Goal: Find specific page/section: Find specific page/section

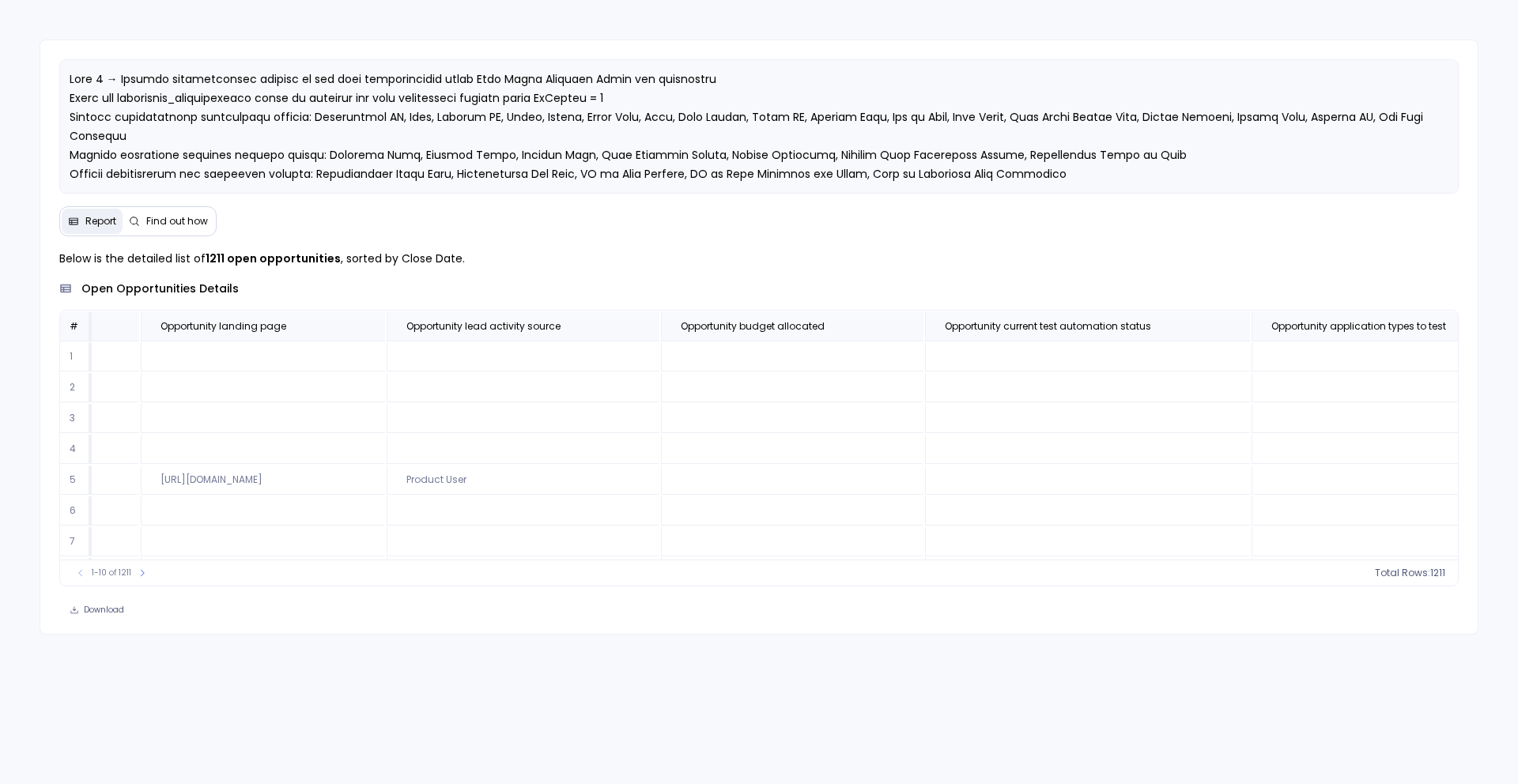
scroll to position [95, 4523]
click at [138, 575] on icon at bounding box center [142, 572] width 9 height 9
click at [140, 575] on button at bounding box center [148, 572] width 16 height 16
click at [138, 575] on div "21-30 of 1211" at bounding box center [115, 572] width 101 height 16
click at [148, 572] on icon at bounding box center [150, 572] width 9 height 9
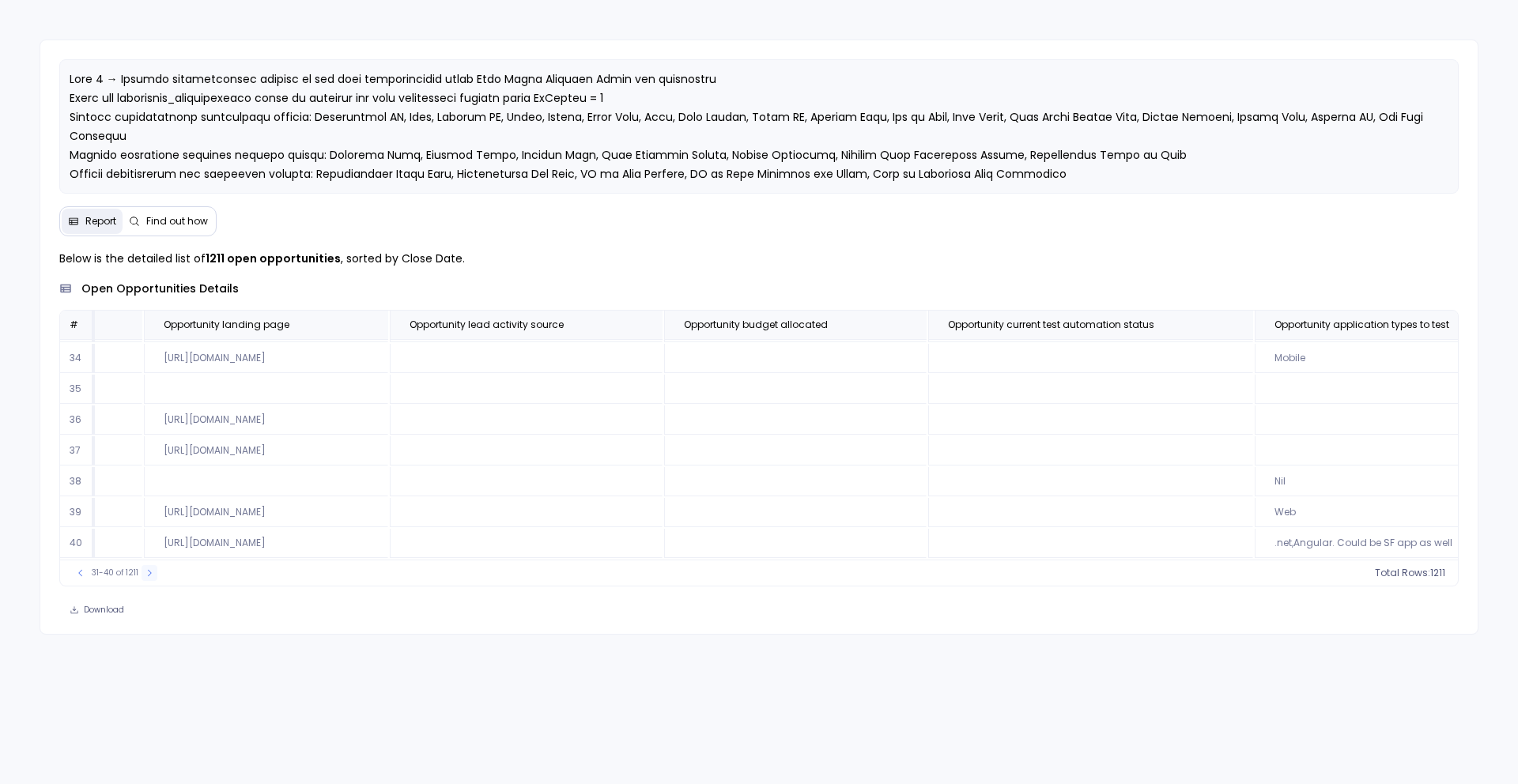
click at [148, 572] on icon at bounding box center [149, 572] width 9 height 9
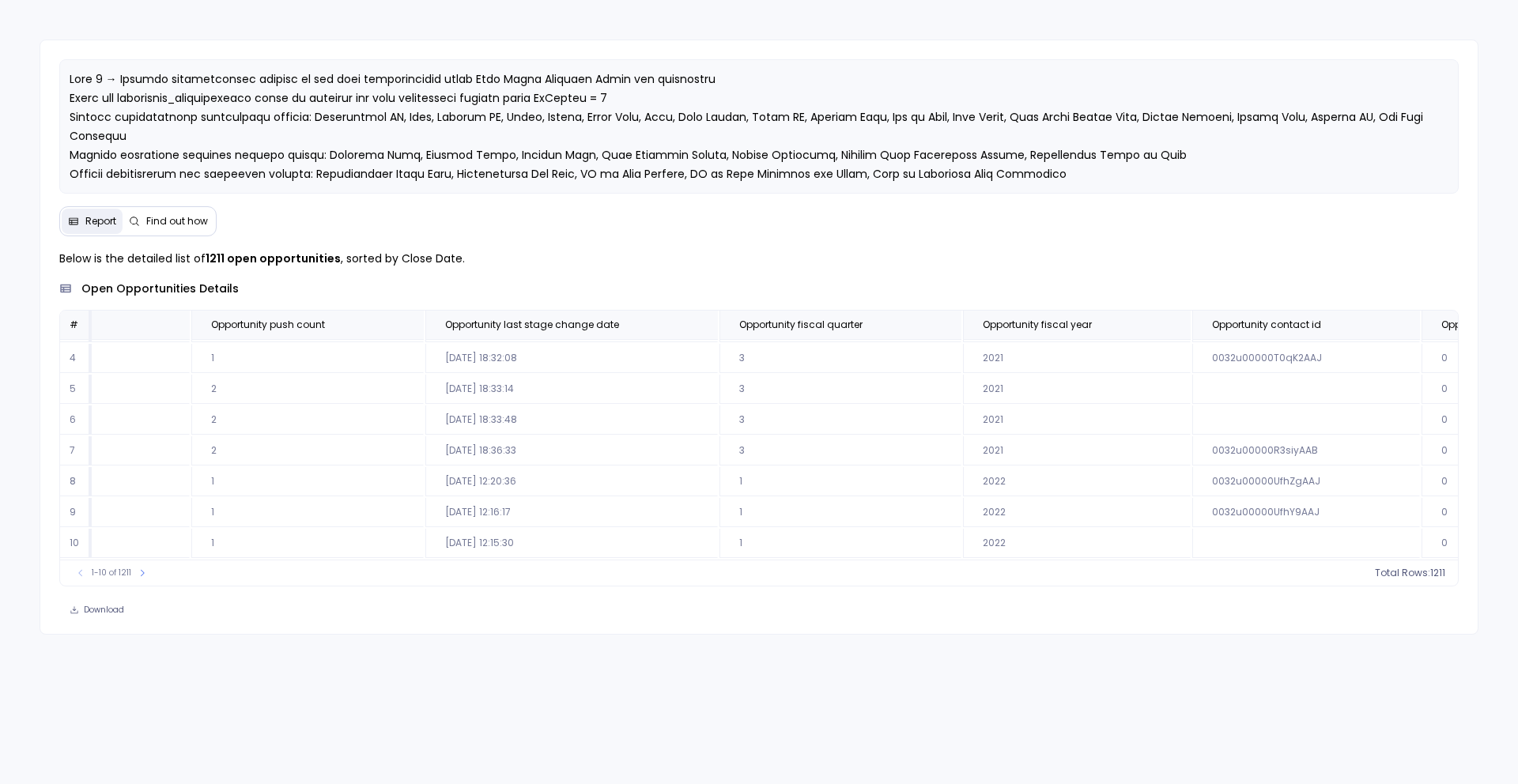
scroll to position [95, 2746]
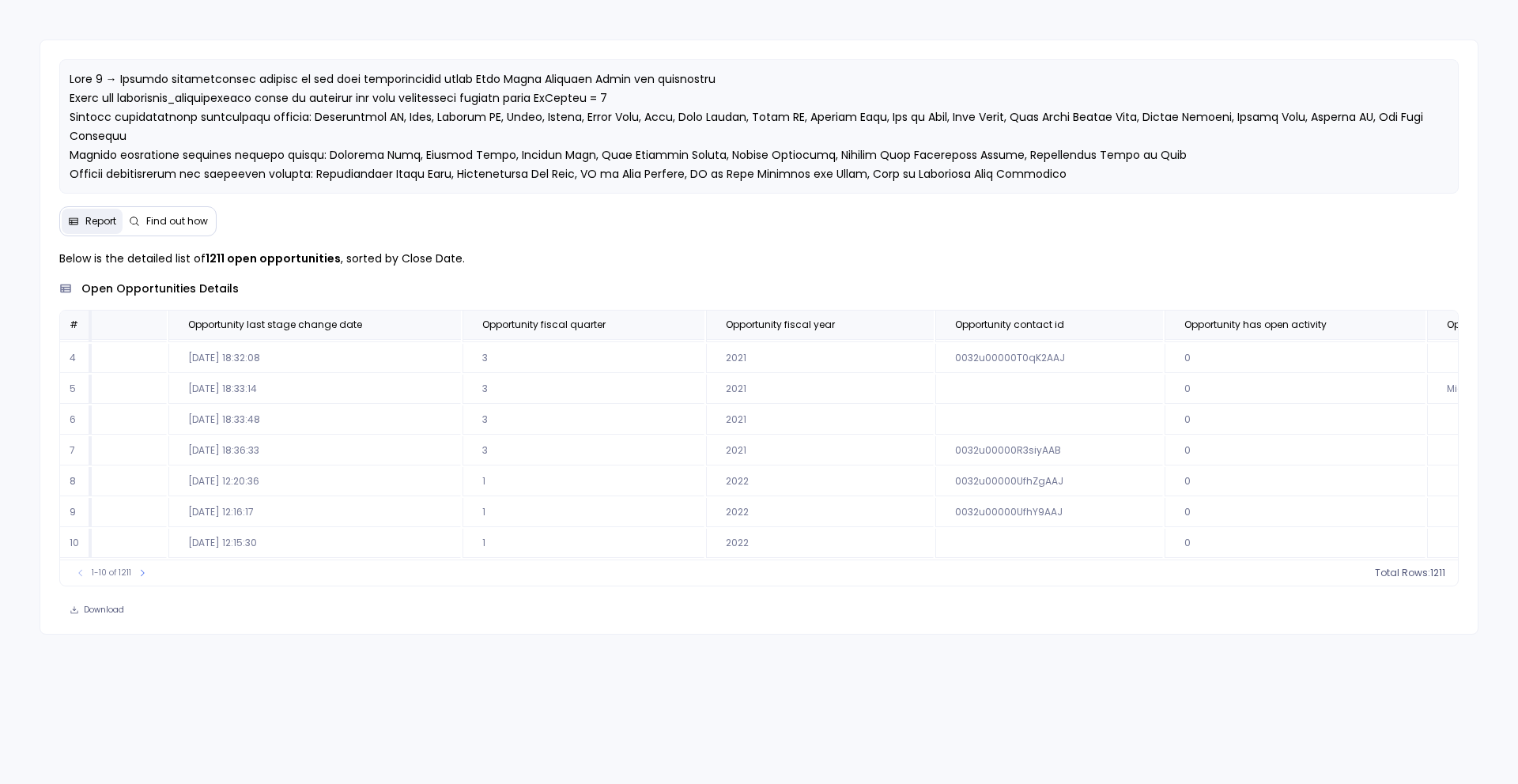
click at [706, 459] on td "2021" at bounding box center [819, 451] width 228 height 29
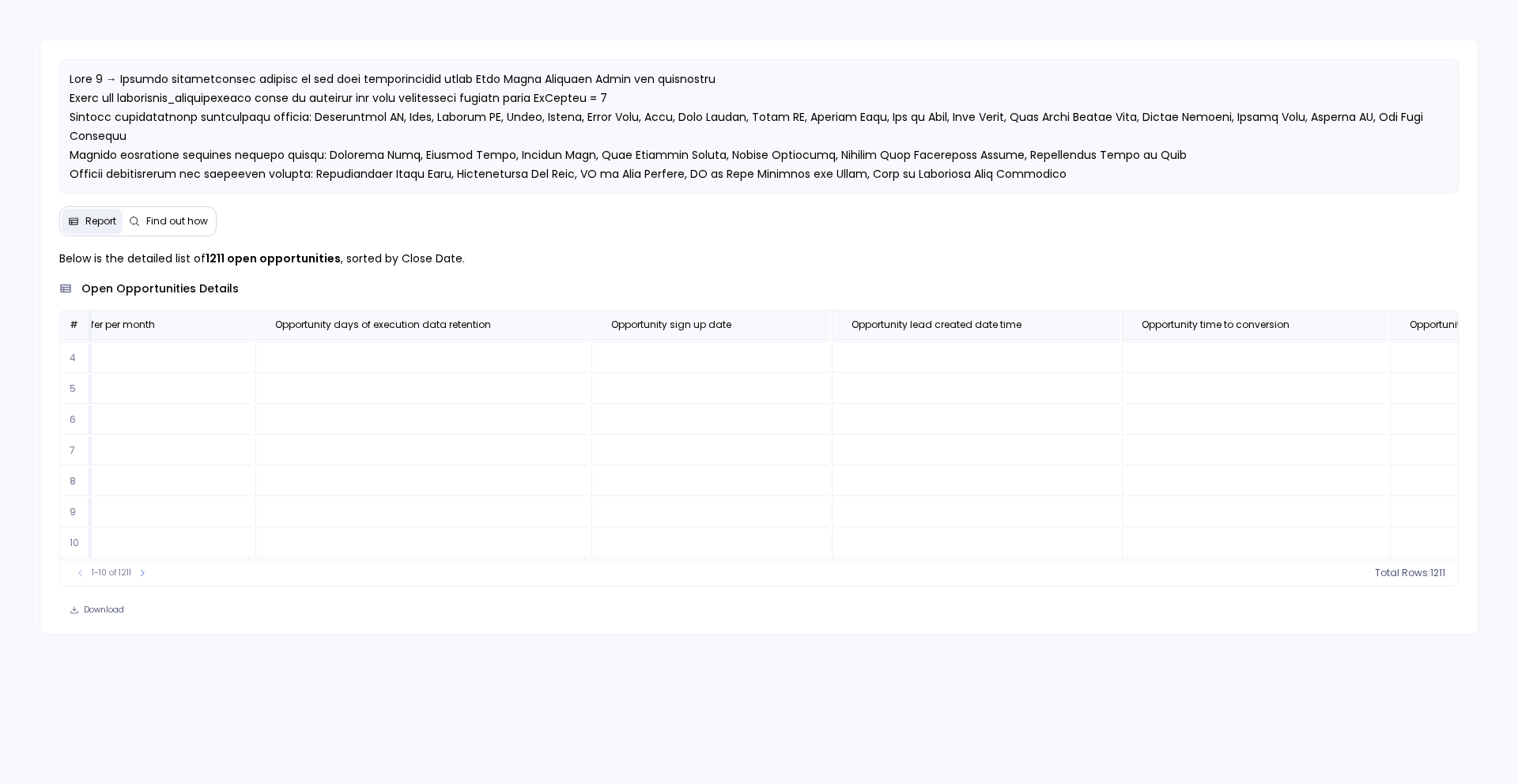
scroll to position [95, 6992]
click at [579, 459] on td at bounding box center [412, 451] width 334 height 29
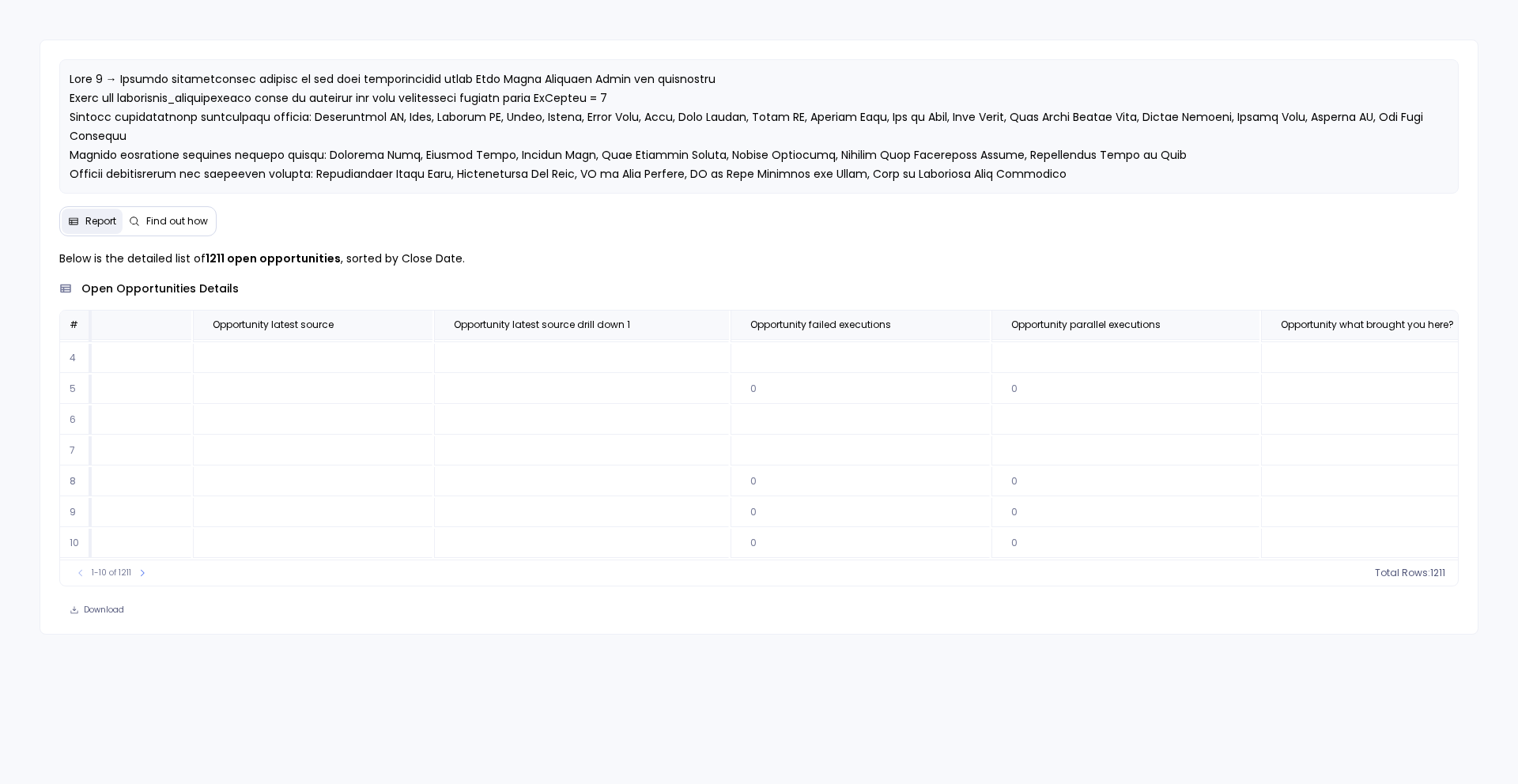
scroll to position [95, 8895]
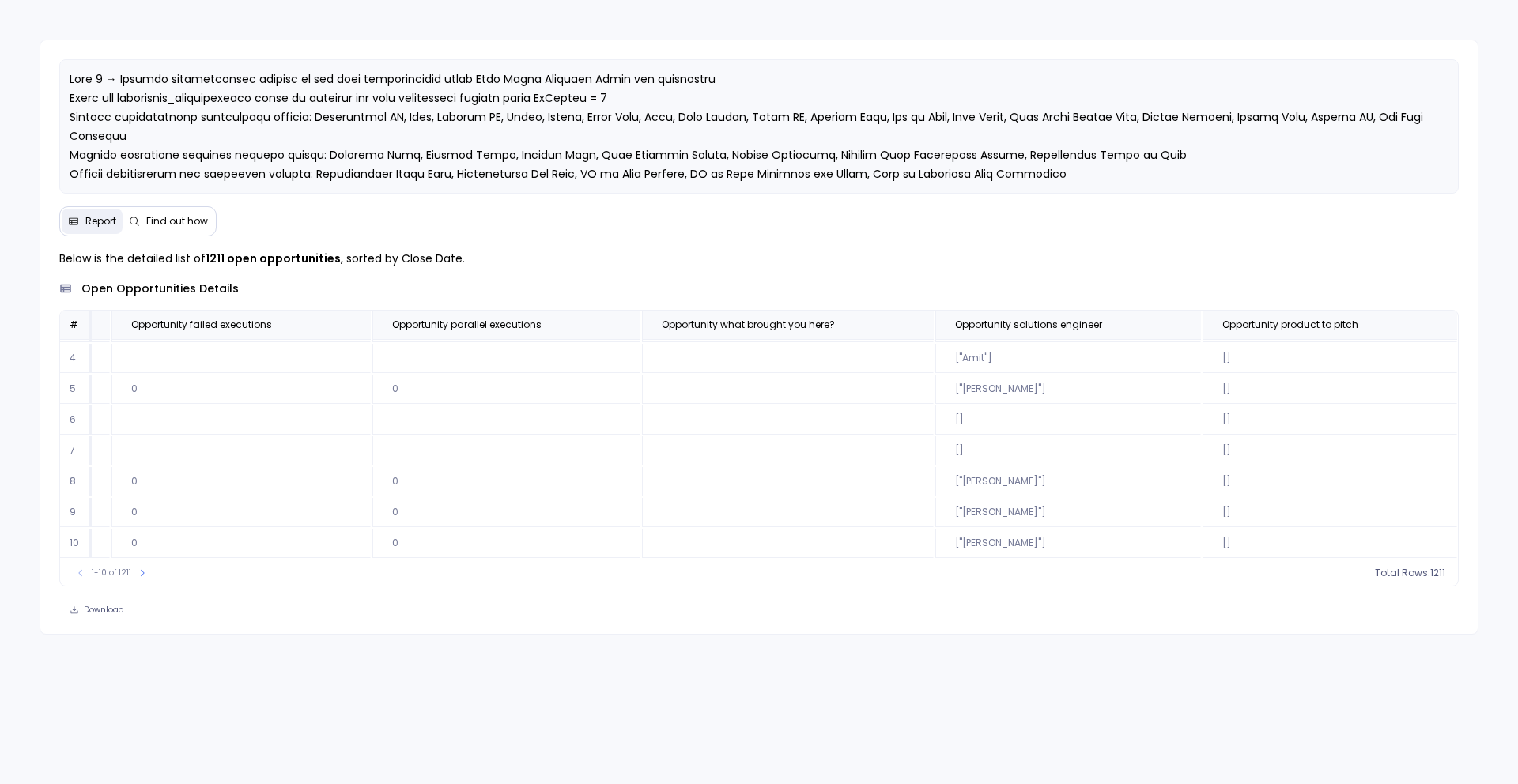
click at [1219, 238] on div "Report Find out how Below is the detailed list of 1211 open opportunities , sor…" at bounding box center [759, 337] width 1440 height 595
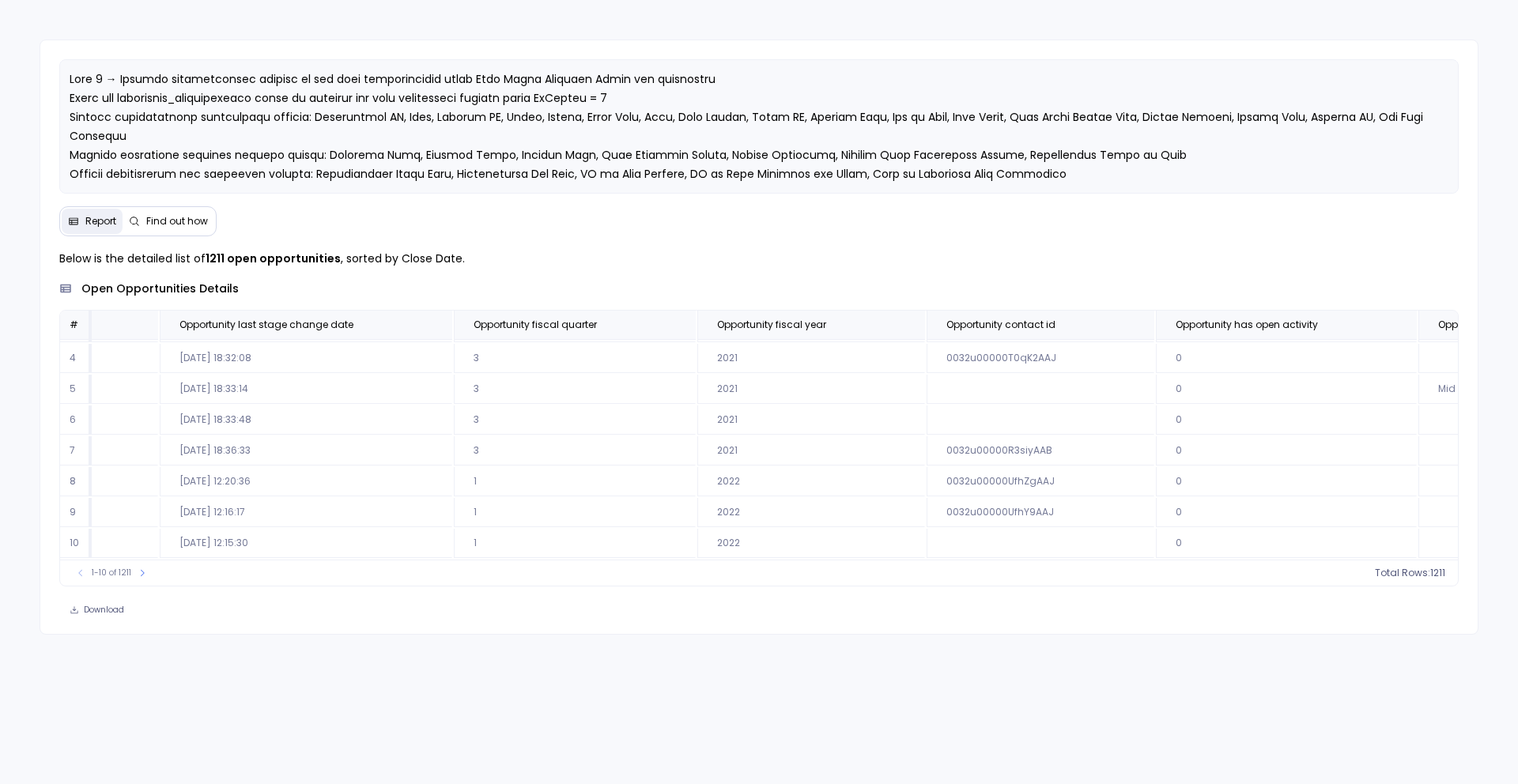
scroll to position [95, 2758]
click at [1517, 197] on div "Report Find out how Below is the detailed list of 1211 open opportunities , sor…" at bounding box center [759, 392] width 1518 height 784
click at [1153, 312] on th "Opportunity has open activity" at bounding box center [1283, 325] width 261 height 28
click at [923, 269] on div "Below is the detailed list of 1211 open opportunities , sorted by Close Date. o…" at bounding box center [759, 417] width 1400 height 337
click at [1517, 361] on div "Report Find out how Below is the detailed list of 1211 open opportunities , sor…" at bounding box center [759, 392] width 1518 height 784
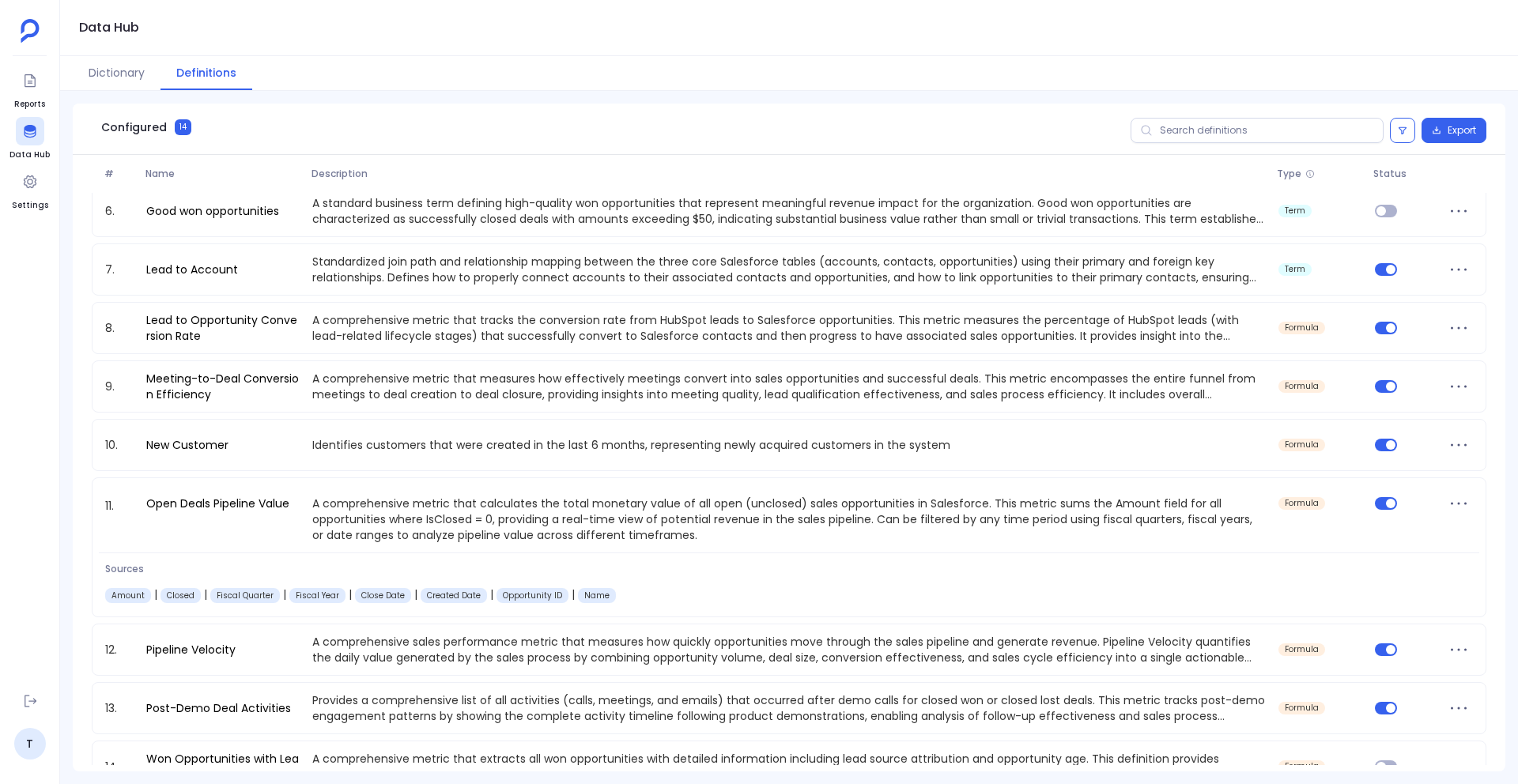
scroll to position [328, 0]
